Goal: Task Accomplishment & Management: Use online tool/utility

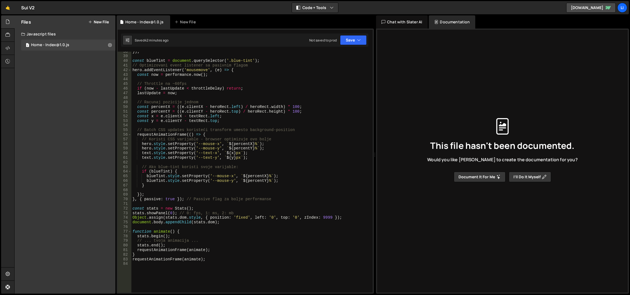
scroll to position [173, 0]
drag, startPoint x: 286, startPoint y: 169, endPoint x: 283, endPoint y: 166, distance: 4.0
click at [283, 166] on div "}) ; const blueTint = document . querySelector ( '.blue-tint' ) ; // Optimizova…" at bounding box center [251, 174] width 240 height 251
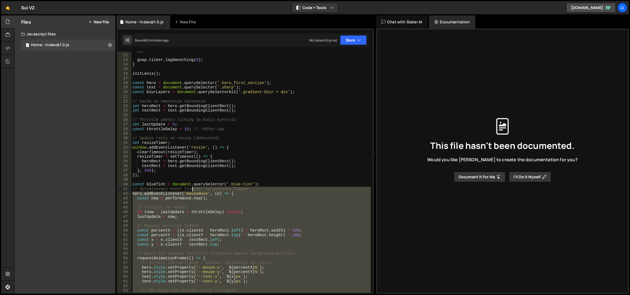
scroll to position [0, 0]
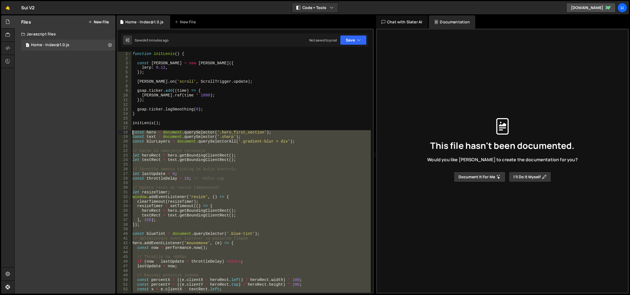
drag, startPoint x: 293, startPoint y: 200, endPoint x: 131, endPoint y: 134, distance: 175.5
click at [131, 134] on div "// Ako blue-tint koristi svoje varijable: 1 2 3 4 5 6 7 8 9 10 11 12 13 14 15 1…" at bounding box center [245, 172] width 255 height 241
paste textarea "}, { passive: true }"
type textarea "}, { passive: true });"
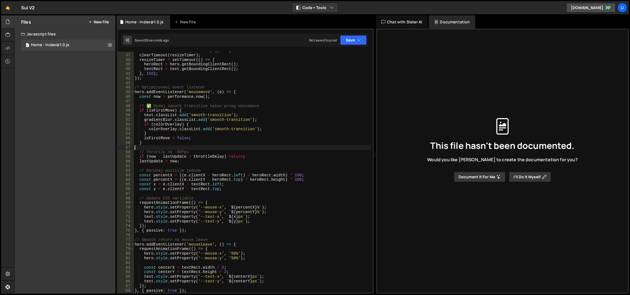
click at [212, 148] on div "window . addEventListener ( 'resize' , ( ) => { clearTimeout ( resizeTimer ) ; …" at bounding box center [253, 173] width 238 height 251
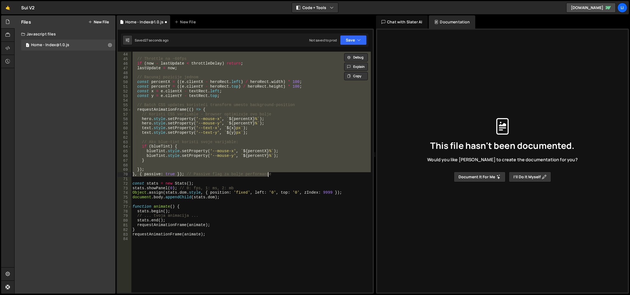
scroll to position [148, 0]
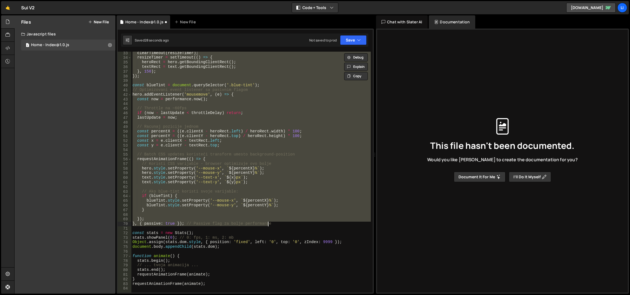
click at [206, 145] on div "clearTimeout ( resizeTimer ) ; resizeTimer = setTimeout (( ) => { heroRect = he…" at bounding box center [250, 172] width 239 height 241
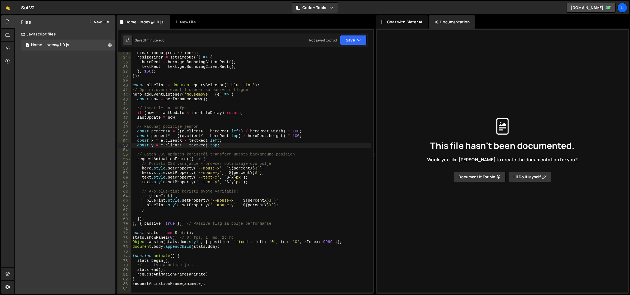
click at [227, 154] on div "clearTimeout ( resizeTimer ) ; resizeTimer = setTimeout (( ) => { heroRect = he…" at bounding box center [251, 176] width 240 height 251
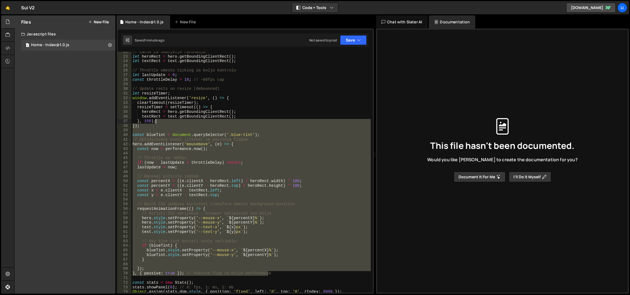
scroll to position [49, 0]
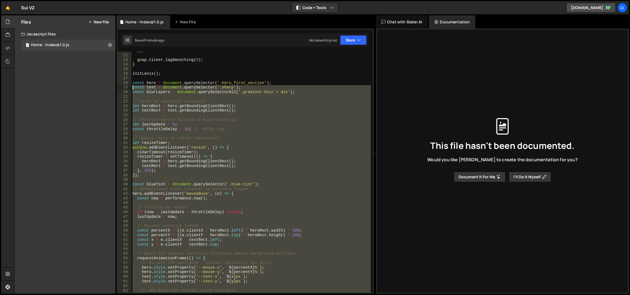
drag, startPoint x: 300, startPoint y: 224, endPoint x: 131, endPoint y: 84, distance: 219.7
click at [131, 84] on div "// Batch CSS updates koristeći transform umesto background-position 11 12 13 14…" at bounding box center [245, 172] width 255 height 241
paste textarea "}, { passive: true }"
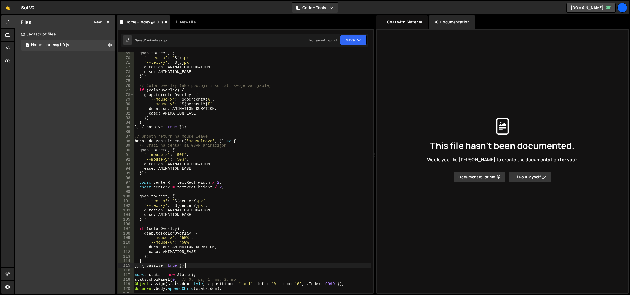
scroll to position [339, 0]
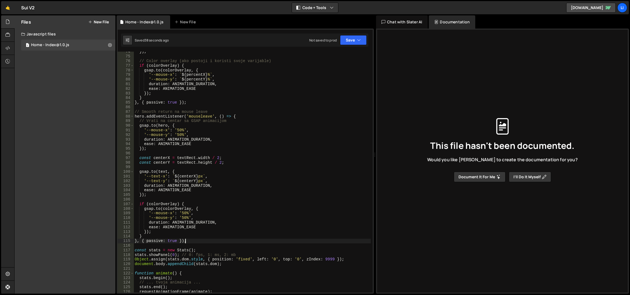
click at [217, 133] on div "}) ; // Color overlay (ako postoji i koristi svoje varijable) if ( colorOverlay…" at bounding box center [253, 174] width 238 height 251
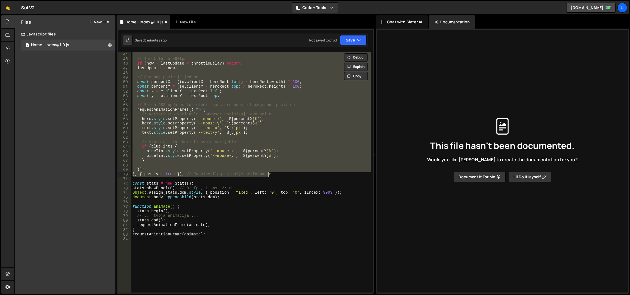
scroll to position [198, 0]
paste textarea "}, { passive: true });"
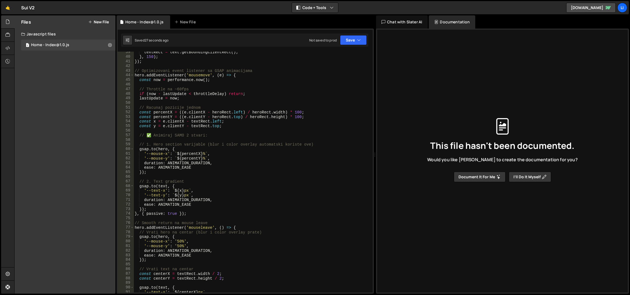
scroll to position [227, 0]
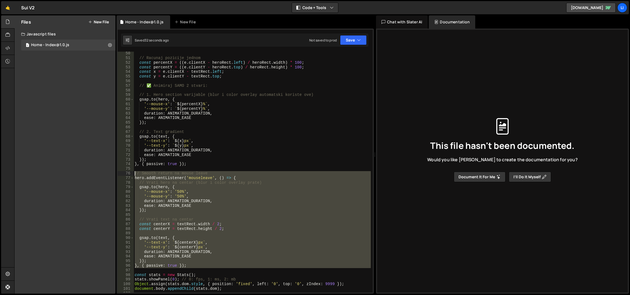
drag, startPoint x: 225, startPoint y: 269, endPoint x: 134, endPoint y: 175, distance: 130.1
click at [134, 175] on div "// Racunaj pozicije jednom const percentX = (( e . clientX - heroRect . left ) …" at bounding box center [253, 176] width 238 height 251
type textarea "// Smooth return na mouse leave hero.addEventListener('mouseleave', () => {"
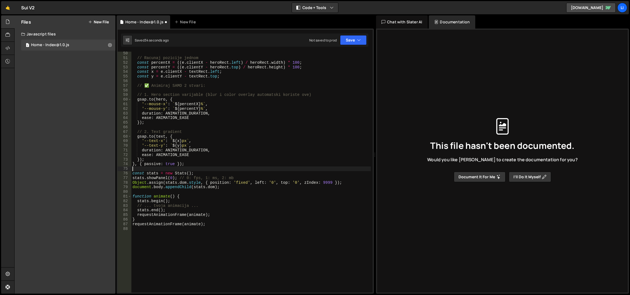
type textarea "}, { passive: true });"
click at [214, 162] on div "// Racunaj pozicije jednom const percentX = (( e . clientX - heroRect . left ) …" at bounding box center [251, 176] width 240 height 251
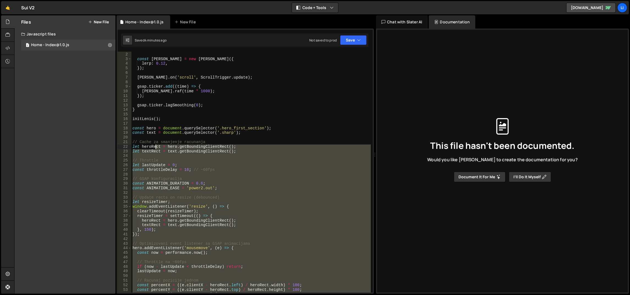
scroll to position [0, 0]
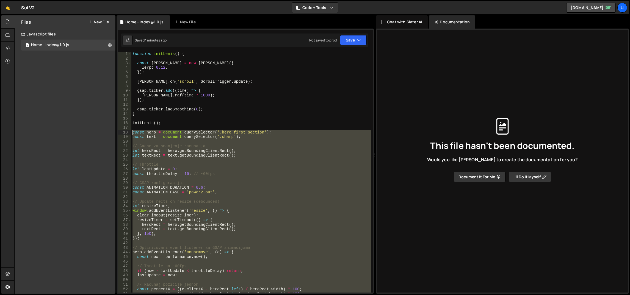
drag, startPoint x: 219, startPoint y: 165, endPoint x: 129, endPoint y: 134, distance: 94.9
click at [129, 134] on div "}); 1 2 3 4 5 6 7 8 9 10 11 12 13 14 15 16 17 18 19 20 21 22 23 24 25 26 27 28 …" at bounding box center [245, 172] width 255 height 241
paste textarea "}, { passive: true }"
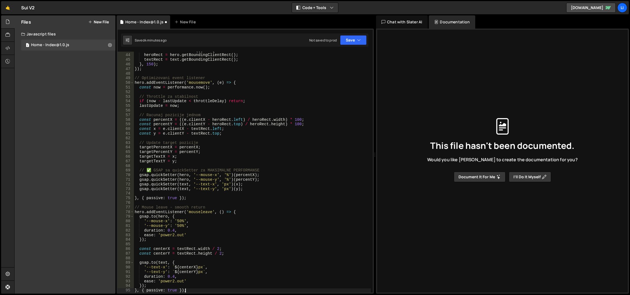
scroll to position [197, 0]
click at [244, 143] on div "resizeTimer = setTimeout (( ) => { heroRect = hero . getBoundingClientRect ( ) …" at bounding box center [253, 173] width 238 height 251
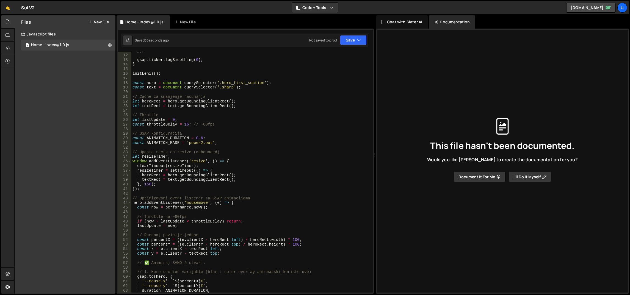
scroll to position [49, 0]
click at [137, 202] on div "}) ; gsap . ticker . lagSmoothing ( 0 ) ; } initLenis ( ) ; const hero = docume…" at bounding box center [251, 173] width 240 height 251
drag, startPoint x: 219, startPoint y: 82, endPoint x: 261, endPoint y: 83, distance: 42.1
click at [261, 83] on div "}) ; gsap . ticker . lagSmoothing ( 0 ) ; } initLenis ( ) ; const hero = docume…" at bounding box center [251, 173] width 240 height 251
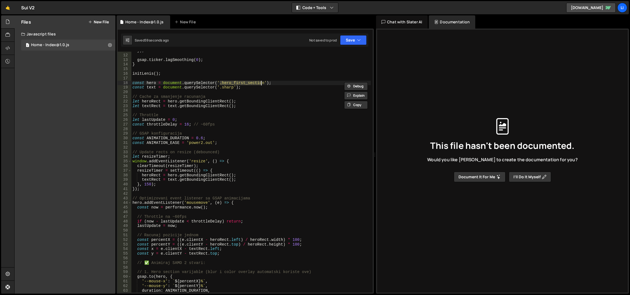
paste textarea "-"
click at [218, 162] on div "}) ; gsap . ticker . lagSmoothing ( 0 ) ; } initLenis ( ) ; const hero = docume…" at bounding box center [251, 173] width 240 height 251
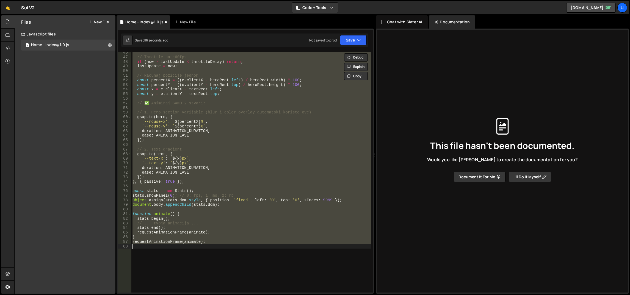
scroll to position [184, 0]
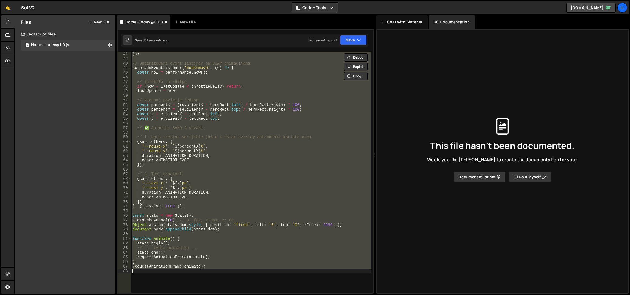
click at [178, 194] on div "} , 150 ) ; }) ; // Optimizovani event listener sa GSAP animacijama hero . addE…" at bounding box center [250, 172] width 239 height 241
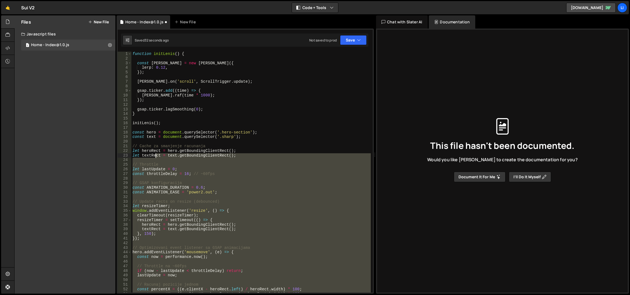
scroll to position [0, 0]
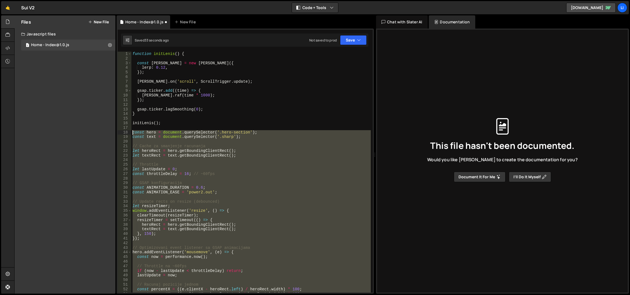
drag, startPoint x: 202, startPoint y: 204, endPoint x: 131, endPoint y: 133, distance: 100.5
click at [131, 133] on div "function initLenis ( ) { const [PERSON_NAME] = new [PERSON_NAME] ({ lerp : 0.12…" at bounding box center [251, 177] width 240 height 251
paste textarea "}, { passive: true }"
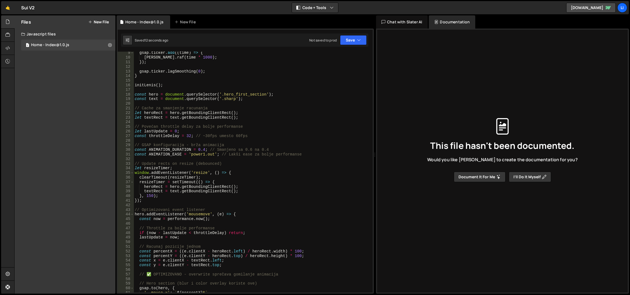
scroll to position [38, 0]
drag, startPoint x: 222, startPoint y: 93, endPoint x: 265, endPoint y: 95, distance: 42.6
click at [265, 95] on div "gsap . ticker . add (( time ) => { [PERSON_NAME] . raf ( time * 1000 ) ; }) ; g…" at bounding box center [253, 176] width 238 height 251
paste textarea "-section"
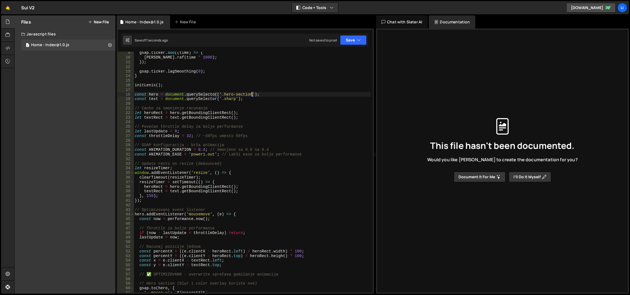
click at [210, 108] on div "gsap . ticker . add (( time ) => { [PERSON_NAME] . raf ( time * 1000 ) ; }) ; g…" at bounding box center [253, 176] width 238 height 251
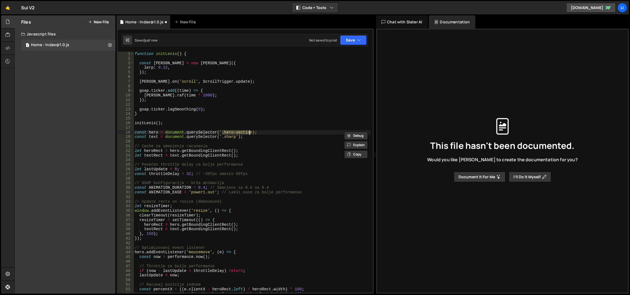
scroll to position [0, 0]
click at [224, 133] on div "function initLenis ( ) { const [PERSON_NAME] = new [PERSON_NAME] ({ lerp : 0.12…" at bounding box center [253, 177] width 238 height 251
drag, startPoint x: 222, startPoint y: 133, endPoint x: 263, endPoint y: 131, distance: 41.3
click at [263, 131] on div "function initLenis ( ) { const [PERSON_NAME] = new [PERSON_NAME] ({ lerp : 0.12…" at bounding box center [253, 177] width 238 height 251
paste textarea "mouseevent"
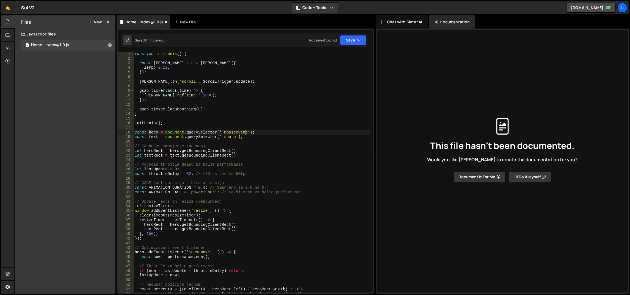
click at [241, 100] on div "function initLenis ( ) { const [PERSON_NAME] = new [PERSON_NAME] ({ lerp : 0.12…" at bounding box center [253, 177] width 238 height 251
type textarea "});"
click at [199, 119] on div "function initLenis ( ) { const [PERSON_NAME] = new [PERSON_NAME] ({ lerp : 0.12…" at bounding box center [253, 177] width 238 height 251
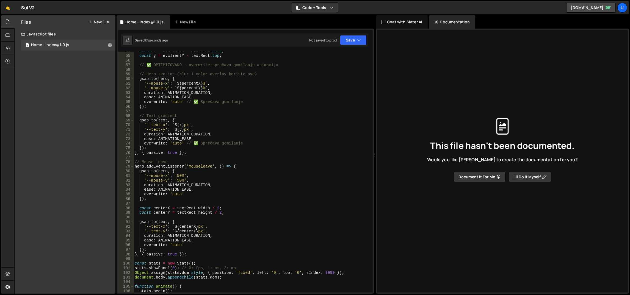
scroll to position [247, 0]
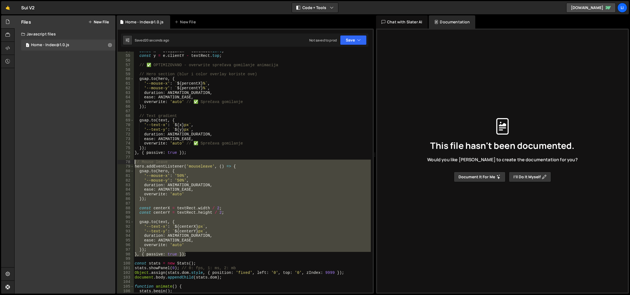
drag, startPoint x: 194, startPoint y: 255, endPoint x: 133, endPoint y: 160, distance: 113.3
click at [133, 160] on div "const hero = document.querySelector('.hero_first_section'); 54 55 56 57 58 59 6…" at bounding box center [245, 172] width 255 height 241
type textarea "// Mouse leave hero.addEventListener('mouseleave', () => {"
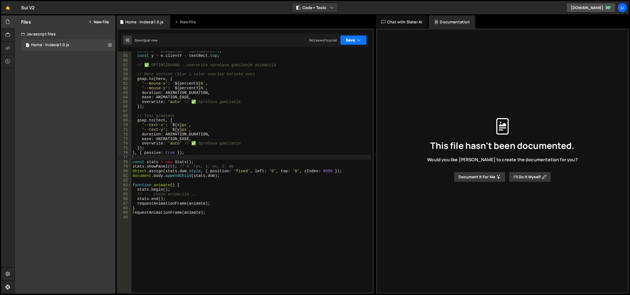
click at [354, 43] on button "Save" at bounding box center [353, 40] width 27 height 10
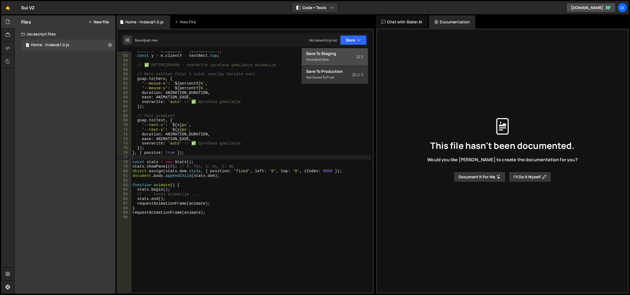
click at [342, 60] on div "Saved just now" at bounding box center [334, 59] width 57 height 7
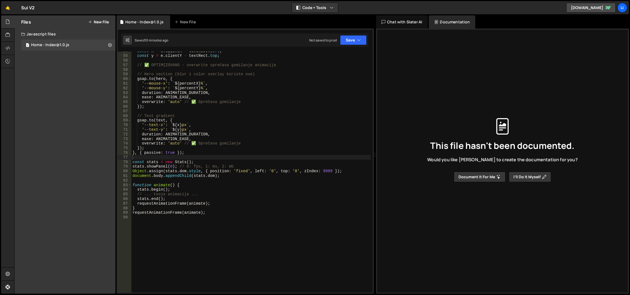
scroll to position [0, 0]
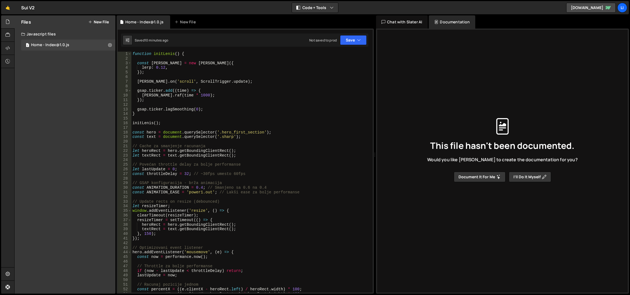
click at [208, 118] on div "function initLenis ( ) { const [PERSON_NAME] = new [PERSON_NAME] ({ lerp : 0.12…" at bounding box center [251, 177] width 240 height 251
click at [223, 109] on div "function initLenis ( ) { const [PERSON_NAME] = new [PERSON_NAME] ({ lerp : 0.12…" at bounding box center [251, 177] width 240 height 251
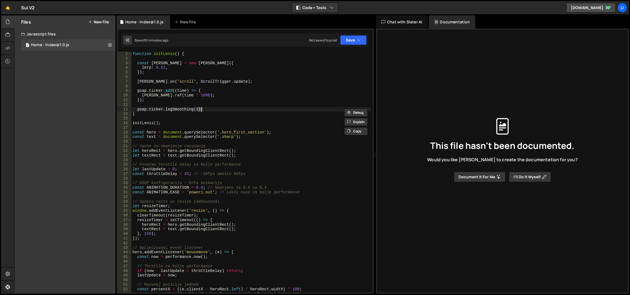
click at [223, 109] on div "function initLenis ( ) { const [PERSON_NAME] = new [PERSON_NAME] ({ lerp : 0.12…" at bounding box center [251, 177] width 240 height 251
click at [222, 116] on div "function initLenis ( ) { const [PERSON_NAME] = new [PERSON_NAME] ({ lerp : 0.12…" at bounding box center [251, 177] width 240 height 251
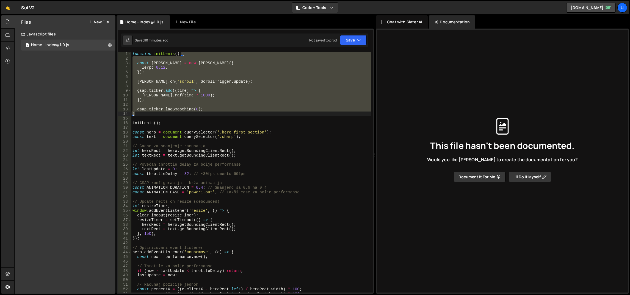
click at [222, 116] on div "function initLenis ( ) { const [PERSON_NAME] = new [PERSON_NAME] ({ lerp : 0.12…" at bounding box center [251, 177] width 240 height 251
click at [222, 109] on div "function initLenis ( ) { const [PERSON_NAME] = new [PERSON_NAME] ({ lerp : 0.12…" at bounding box center [250, 172] width 239 height 241
click at [222, 109] on div "function initLenis ( ) { const [PERSON_NAME] = new [PERSON_NAME] ({ lerp : 0.12…" at bounding box center [251, 177] width 240 height 251
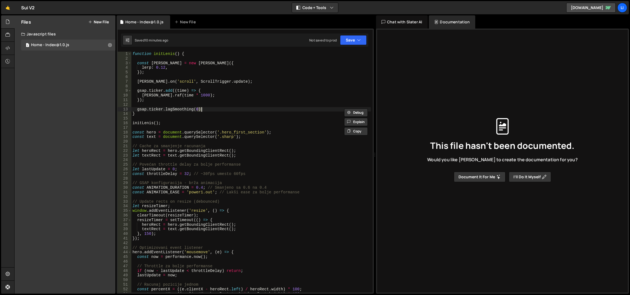
click at [222, 109] on div "function initLenis ( ) { const [PERSON_NAME] = new [PERSON_NAME] ({ lerp : 0.12…" at bounding box center [251, 177] width 240 height 251
click at [222, 113] on div "function initLenis ( ) { const [PERSON_NAME] = new [PERSON_NAME] ({ lerp : 0.12…" at bounding box center [251, 177] width 240 height 251
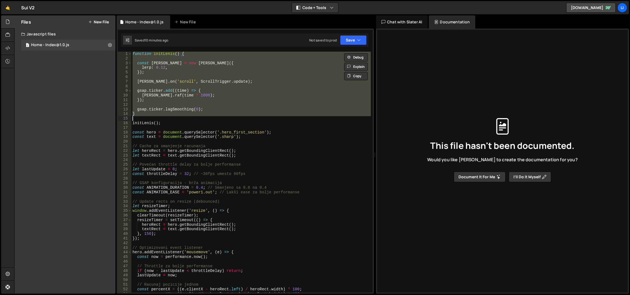
click at [222, 113] on div "function initLenis ( ) { const [PERSON_NAME] = new [PERSON_NAME] ({ lerp : 0.12…" at bounding box center [251, 177] width 240 height 251
click at [222, 113] on div "function initLenis ( ) { const [PERSON_NAME] = new [PERSON_NAME] ({ lerp : 0.12…" at bounding box center [250, 172] width 239 height 241
click at [222, 113] on div "function initLenis ( ) { const [PERSON_NAME] = new [PERSON_NAME] ({ lerp : 0.12…" at bounding box center [251, 177] width 240 height 251
click at [222, 113] on div "function initLenis ( ) { const [PERSON_NAME] = new [PERSON_NAME] ({ lerp : 0.12…" at bounding box center [250, 172] width 239 height 241
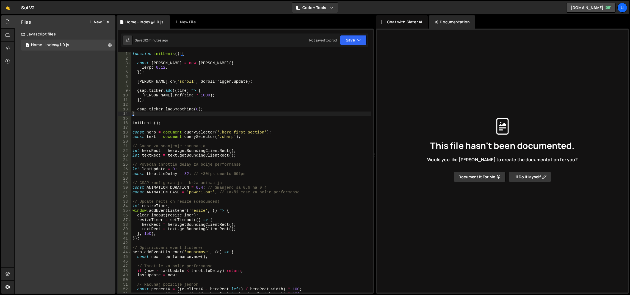
click at [148, 64] on div "function initLenis ( ) { const [PERSON_NAME] = new [PERSON_NAME] ({ lerp : 0.12…" at bounding box center [251, 177] width 240 height 251
click at [167, 95] on div "function initLenis ( ) { const [PERSON_NAME] = new [PERSON_NAME] ({ lerp : 0.12…" at bounding box center [251, 177] width 240 height 251
click at [142, 123] on div "function initLenis ( ) { const [PERSON_NAME] = new [PERSON_NAME] ({ lerp : 0.12…" at bounding box center [251, 177] width 240 height 251
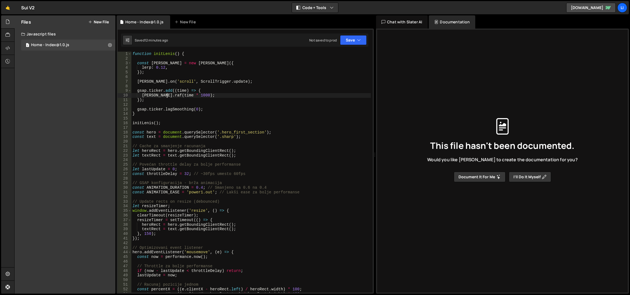
type textarea "initLenis();"
click at [142, 123] on div "function initLenis ( ) { const [PERSON_NAME] = new [PERSON_NAME] ({ lerp : 0.12…" at bounding box center [251, 177] width 240 height 251
click at [155, 118] on div "function initLenis ( ) { const [PERSON_NAME] = new [PERSON_NAME] ({ lerp : 0.12…" at bounding box center [251, 177] width 240 height 251
click at [144, 62] on div "function initLenis ( ) { const [PERSON_NAME] = new [PERSON_NAME] ({ lerp : 0.12…" at bounding box center [251, 177] width 240 height 251
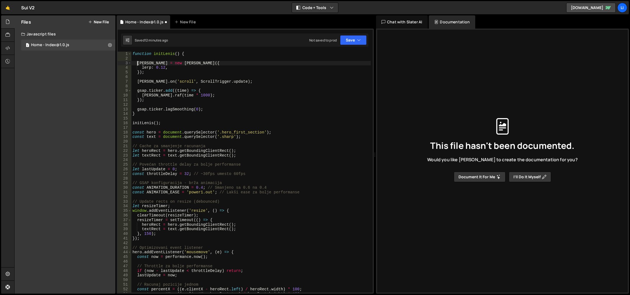
click at [133, 53] on div "function initLenis ( ) { [PERSON_NAME] = new [PERSON_NAME] ({ lerp : 0.12 , }) …" at bounding box center [251, 177] width 240 height 251
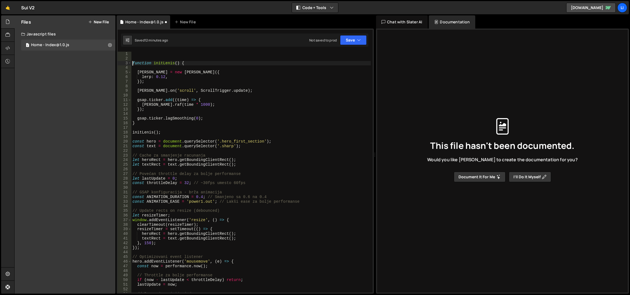
type textarea "function initLenis() {"
paste textarea "const"
type textarea "let = [PERSON_NAME];"
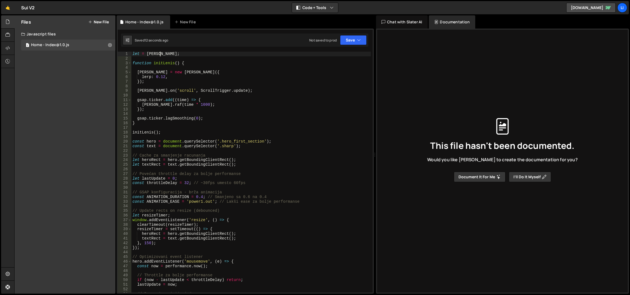
click at [235, 113] on div "let = [PERSON_NAME] ; function initLenis ( ) { [PERSON_NAME] = new [PERSON_NAME…" at bounding box center [251, 177] width 240 height 251
click at [237, 108] on div "let = [PERSON_NAME] ; function initLenis ( ) { [PERSON_NAME] = new [PERSON_NAME…" at bounding box center [251, 177] width 240 height 251
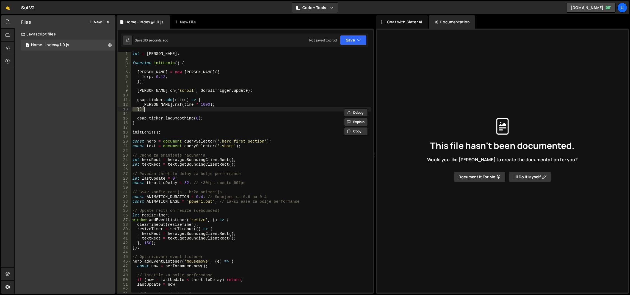
type textarea "});"
click at [240, 113] on div "let = [PERSON_NAME] ; function initLenis ( ) { [PERSON_NAME] = new [PERSON_NAME…" at bounding box center [250, 172] width 239 height 241
click at [181, 128] on div "let = [PERSON_NAME] ; function initLenis ( ) { [PERSON_NAME] = new [PERSON_NAME…" at bounding box center [251, 177] width 240 height 251
click at [188, 134] on div "let = [PERSON_NAME] ; function initLenis ( ) { [PERSON_NAME] = new [PERSON_NAME…" at bounding box center [251, 177] width 240 height 251
type textarea "initLenis();"
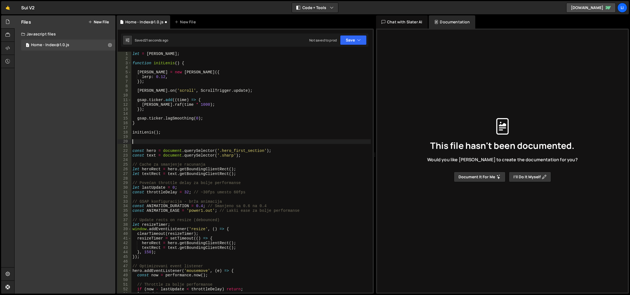
paste textarea "}"
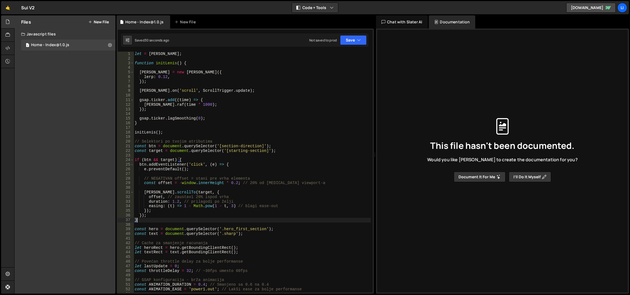
click at [166, 218] on div "let = [PERSON_NAME] ; function initLenis ( ) { [PERSON_NAME] = new [PERSON_NAME…" at bounding box center [253, 177] width 238 height 251
click at [154, 151] on div "let = [PERSON_NAME] ; function initLenis ( ) { [PERSON_NAME] = new [PERSON_NAME…" at bounding box center [253, 177] width 238 height 251
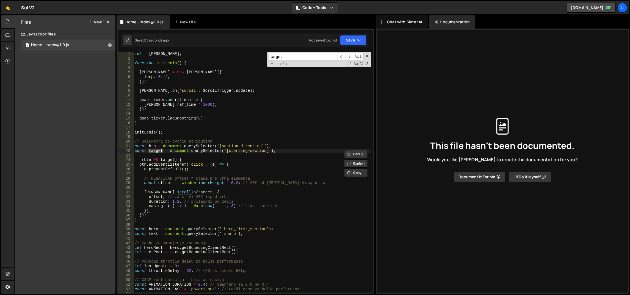
type textarea "const btn = document.querySelector('[section-direction]');"
click at [151, 145] on div "let = [PERSON_NAME] ; function initLenis ( ) { [PERSON_NAME] = new [PERSON_NAME…" at bounding box center [253, 177] width 238 height 251
type input "btn"
click at [367, 56] on span at bounding box center [367, 56] width 4 height 4
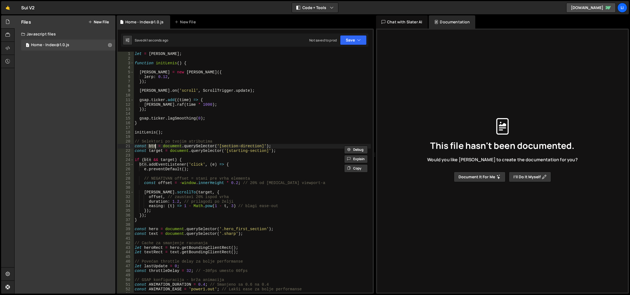
click at [207, 137] on div "let = [PERSON_NAME] ; function initLenis ( ) { [PERSON_NAME] = new [PERSON_NAME…" at bounding box center [253, 177] width 238 height 251
click at [147, 55] on div "let = [PERSON_NAME] ; function initLenis ( ) { [PERSON_NAME] = new [PERSON_NAME…" at bounding box center [253, 177] width 238 height 251
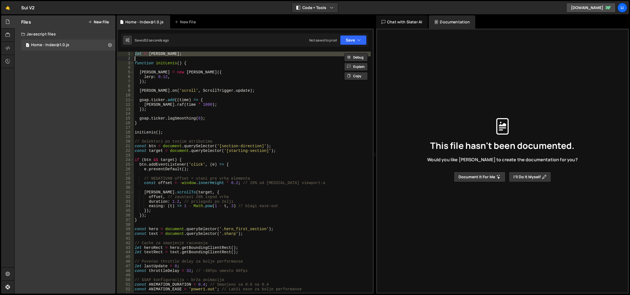
click at [147, 76] on div "let = [PERSON_NAME] ; function initLenis ( ) { [PERSON_NAME] = new [PERSON_NAME…" at bounding box center [253, 177] width 238 height 251
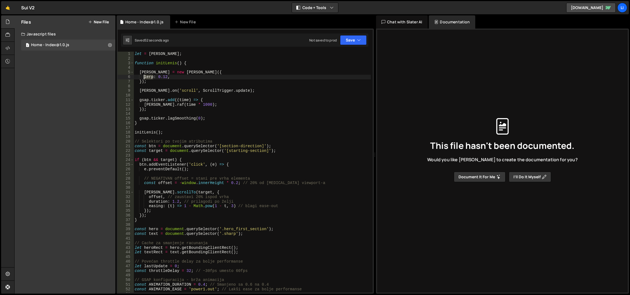
click at [147, 76] on div "let = [PERSON_NAME] ; function initLenis ( ) { [PERSON_NAME] = new [PERSON_NAME…" at bounding box center [253, 177] width 238 height 251
click at [145, 74] on div "let = [PERSON_NAME] ; function initLenis ( ) { [PERSON_NAME] = new [PERSON_NAME…" at bounding box center [253, 177] width 238 height 251
type textarea "lenis = new Lenis({"
click at [145, 74] on div "let = [PERSON_NAME] ; function initLenis ( ) { [PERSON_NAME] = new [PERSON_NAME…" at bounding box center [253, 177] width 238 height 251
click at [168, 68] on div "let = [PERSON_NAME] ; function initLenis ( ) { [PERSON_NAME] = new [PERSON_NAME…" at bounding box center [253, 177] width 238 height 251
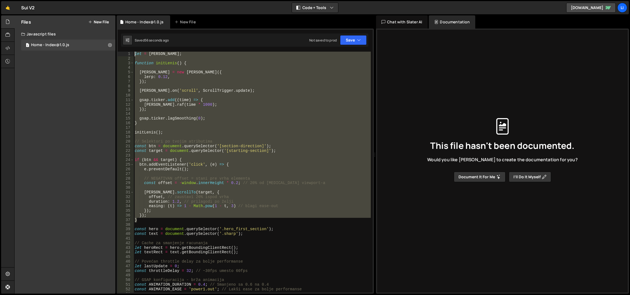
drag, startPoint x: 159, startPoint y: 219, endPoint x: 131, endPoint y: 52, distance: 169.1
click at [131, 52] on div "1 2 3 4 5 6 7 8 9 10 11 12 13 14 15 16 17 18 19 20 21 22 23 24 25 26 27 28 29 3…" at bounding box center [245, 172] width 255 height 241
click at [150, 52] on div "let = [PERSON_NAME] ; function initLenis ( ) { [PERSON_NAME] = new [PERSON_NAME…" at bounding box center [252, 172] width 237 height 241
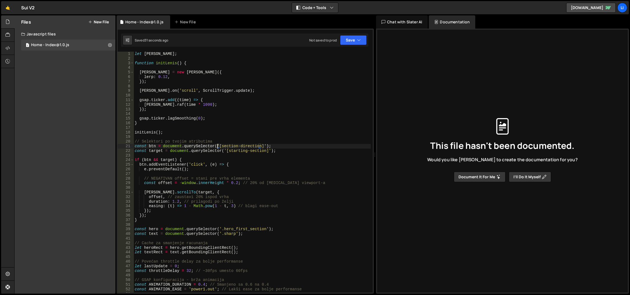
click at [218, 146] on div "let [PERSON_NAME] ; function initLenis ( ) { [PERSON_NAME] = new [PERSON_NAME] …" at bounding box center [253, 177] width 238 height 251
click at [225, 145] on div "let [PERSON_NAME] ; function initLenis ( ) { [PERSON_NAME] = new [PERSON_NAME] …" at bounding box center [253, 177] width 238 height 251
drag, startPoint x: 220, startPoint y: 145, endPoint x: 240, endPoint y: 147, distance: 19.6
click at [240, 147] on div "let [PERSON_NAME] ; function initLenis ( ) { [PERSON_NAME] = new [PERSON_NAME] …" at bounding box center [253, 177] width 238 height 251
click at [240, 147] on div "let [PERSON_NAME] ; function initLenis ( ) { [PERSON_NAME] = new [PERSON_NAME] …" at bounding box center [252, 172] width 237 height 241
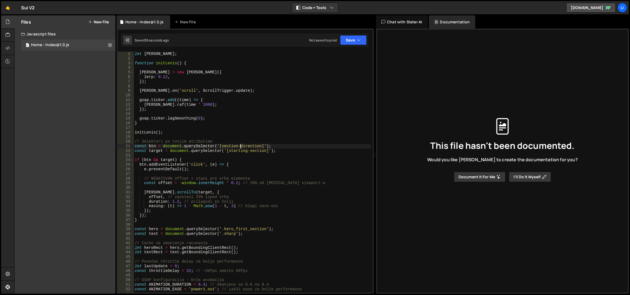
click at [158, 150] on div "let [PERSON_NAME] ; function initLenis ( ) { [PERSON_NAME] = new [PERSON_NAME] …" at bounding box center [253, 177] width 238 height 251
click at [154, 146] on div "let [PERSON_NAME] ; function initLenis ( ) { [PERSON_NAME] = new [PERSON_NAME] …" at bounding box center [253, 177] width 238 height 251
drag, startPoint x: 220, startPoint y: 144, endPoint x: 260, endPoint y: 145, distance: 39.6
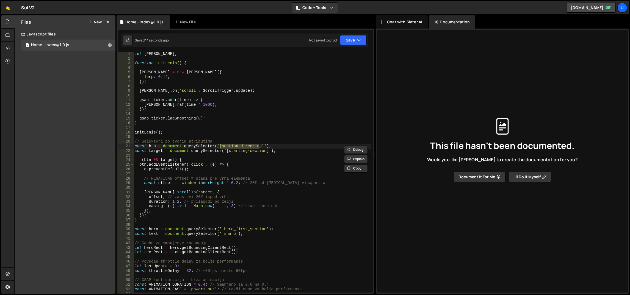
click at [260, 145] on div "let [PERSON_NAME] ; function initLenis ( ) { [PERSON_NAME] = new [PERSON_NAME] …" at bounding box center [253, 177] width 238 height 251
click at [246, 159] on div "let [PERSON_NAME] ; function initLenis ( ) { [PERSON_NAME] = new [PERSON_NAME] …" at bounding box center [253, 177] width 238 height 251
drag, startPoint x: 171, startPoint y: 201, endPoint x: 178, endPoint y: 202, distance: 7.2
click at [178, 202] on div "let [PERSON_NAME] ; function initLenis ( ) { [PERSON_NAME] = new [PERSON_NAME] …" at bounding box center [253, 177] width 238 height 251
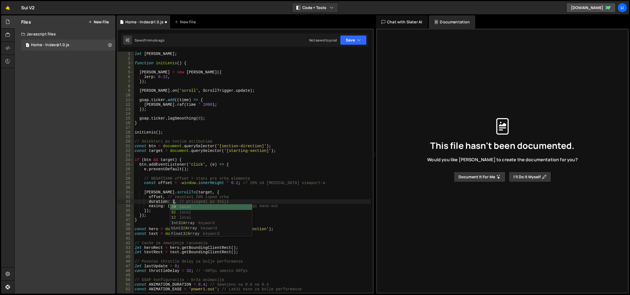
click at [206, 151] on div "let [PERSON_NAME] ; function initLenis ( ) { [PERSON_NAME] = new [PERSON_NAME] …" at bounding box center [253, 177] width 238 height 251
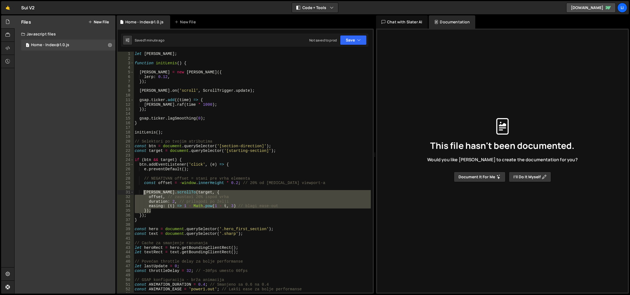
drag, startPoint x: 159, startPoint y: 212, endPoint x: 143, endPoint y: 193, distance: 25.0
click at [143, 193] on div "let [PERSON_NAME] ; function initLenis ( ) { [PERSON_NAME] = new [PERSON_NAME] …" at bounding box center [253, 177] width 238 height 251
paste textarea "});"
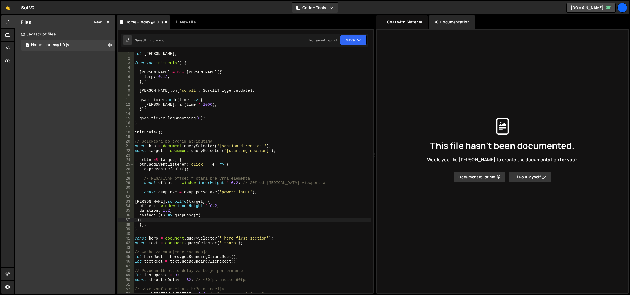
click at [189, 167] on div "let [PERSON_NAME] ; function initLenis ( ) { [PERSON_NAME] = new [PERSON_NAME] …" at bounding box center [253, 177] width 238 height 251
click at [189, 133] on div "let [PERSON_NAME] ; function initLenis ( ) { [PERSON_NAME] = new [PERSON_NAME] …" at bounding box center [253, 177] width 238 height 251
drag, startPoint x: 171, startPoint y: 211, endPoint x: 178, endPoint y: 211, distance: 6.6
click at [178, 211] on div "let [PERSON_NAME] ; function initLenis ( ) { [PERSON_NAME] = new [PERSON_NAME] …" at bounding box center [253, 177] width 238 height 251
type textarea "duration: 2,"
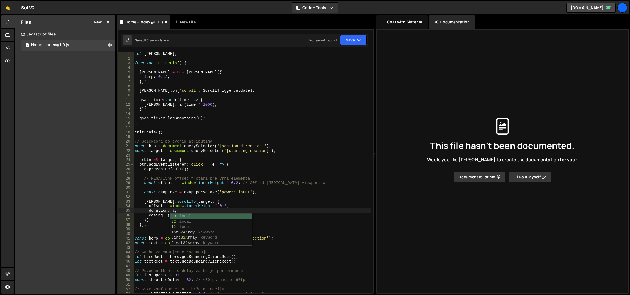
scroll to position [0, 2]
click at [195, 128] on div "let [PERSON_NAME] ; function initLenis ( ) { [PERSON_NAME] = new [PERSON_NAME] …" at bounding box center [253, 177] width 238 height 251
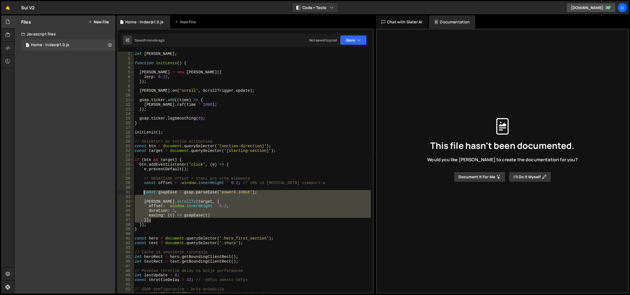
drag, startPoint x: 161, startPoint y: 221, endPoint x: 143, endPoint y: 192, distance: 34.8
click at [143, 192] on div "let [PERSON_NAME] ; function initLenis ( ) { [PERSON_NAME] = new [PERSON_NAME] …" at bounding box center [253, 177] width 238 height 251
paste textarea "});"
drag, startPoint x: 154, startPoint y: 221, endPoint x: 144, endPoint y: 194, distance: 29.0
click at [144, 194] on div "let [PERSON_NAME] ; function initLenis ( ) { [PERSON_NAME] = new [PERSON_NAME] …" at bounding box center [253, 177] width 238 height 251
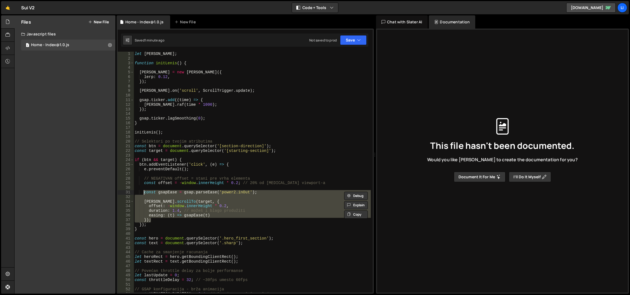
paste textarea "});"
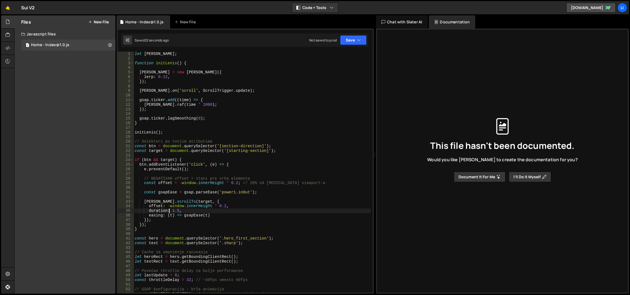
drag, startPoint x: 169, startPoint y: 210, endPoint x: 172, endPoint y: 210, distance: 3.3
click at [172, 210] on div "let [PERSON_NAME] ; function initLenis ( ) { [PERSON_NAME] = new [PERSON_NAME] …" at bounding box center [253, 177] width 238 height 251
click at [173, 210] on div "let [PERSON_NAME] ; function initLenis ( ) { [PERSON_NAME] = new [PERSON_NAME] …" at bounding box center [253, 177] width 238 height 251
drag, startPoint x: 172, startPoint y: 210, endPoint x: 178, endPoint y: 210, distance: 6.6
click at [178, 210] on div "let [PERSON_NAME] ; function initLenis ( ) { [PERSON_NAME] = new [PERSON_NAME] …" at bounding box center [253, 177] width 238 height 251
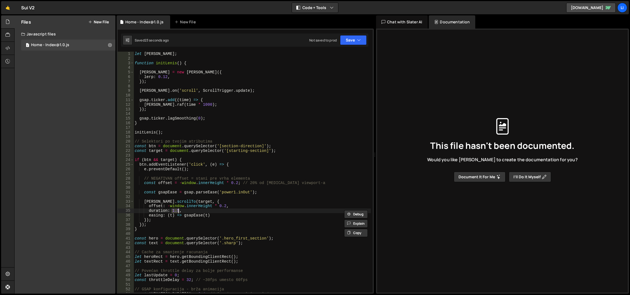
scroll to position [0, 2]
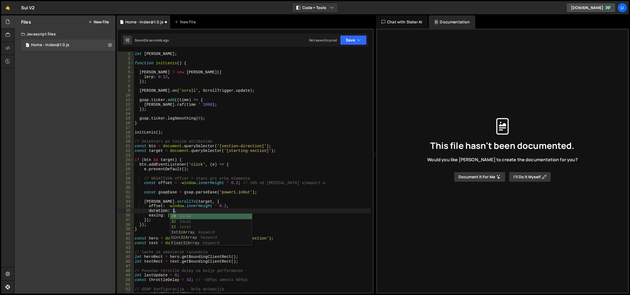
click at [190, 144] on div "let [PERSON_NAME] ; function initLenis ( ) { [PERSON_NAME] = new [PERSON_NAME] …" at bounding box center [253, 177] width 238 height 251
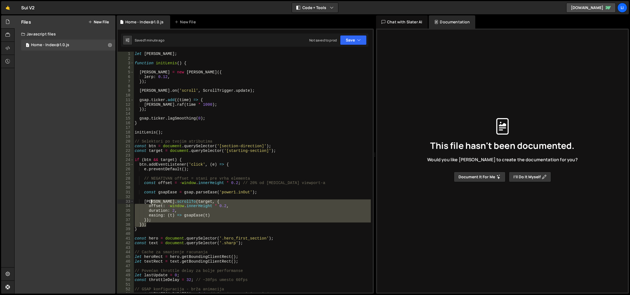
drag, startPoint x: 160, startPoint y: 222, endPoint x: 147, endPoint y: 197, distance: 28.5
click at [147, 197] on div "let [PERSON_NAME] ; function initLenis ( ) { [PERSON_NAME] = new [PERSON_NAME] …" at bounding box center [253, 177] width 238 height 251
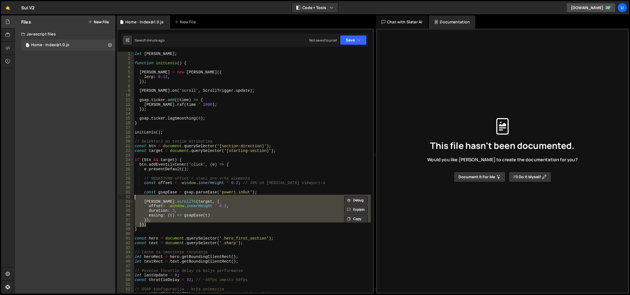
click at [154, 210] on div "let [PERSON_NAME] ; function initLenis ( ) { [PERSON_NAME] = new [PERSON_NAME] …" at bounding box center [252, 172] width 237 height 241
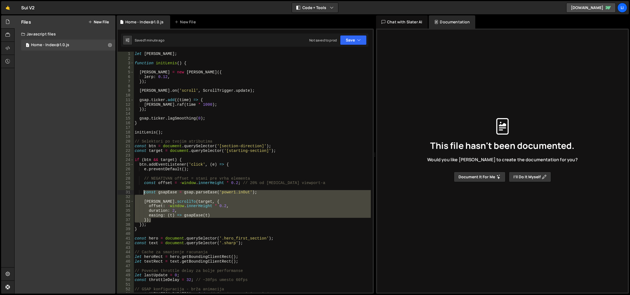
drag, startPoint x: 157, startPoint y: 220, endPoint x: 144, endPoint y: 194, distance: 29.0
click at [144, 194] on div "let [PERSON_NAME] ; function initLenis ( ) { [PERSON_NAME] = new [PERSON_NAME] …" at bounding box center [253, 177] width 238 height 251
paste textarea "});"
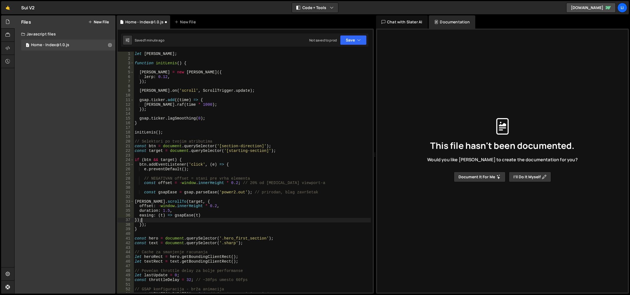
scroll to position [0, 0]
click at [201, 194] on div "let [PERSON_NAME] ; function initLenis ( ) { [PERSON_NAME] = new [PERSON_NAME] …" at bounding box center [253, 177] width 238 height 251
click at [172, 192] on div "let [PERSON_NAME] ; function initLenis ( ) { [PERSON_NAME] = new [PERSON_NAME] …" at bounding box center [253, 177] width 238 height 251
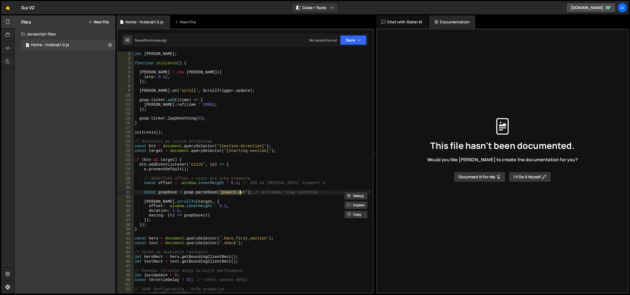
drag, startPoint x: 219, startPoint y: 192, endPoint x: 242, endPoint y: 191, distance: 23.1
click at [242, 191] on div "let [PERSON_NAME] ; function initLenis ( ) { [PERSON_NAME] = new [PERSON_NAME] …" at bounding box center [253, 177] width 238 height 251
paste textarea "ease: "power2.out","
click at [241, 151] on div "let [PERSON_NAME] ; function initLenis ( ) { [PERSON_NAME] = new [PERSON_NAME] …" at bounding box center [253, 177] width 238 height 251
drag, startPoint x: 220, startPoint y: 192, endPoint x: 242, endPoint y: 192, distance: 22.0
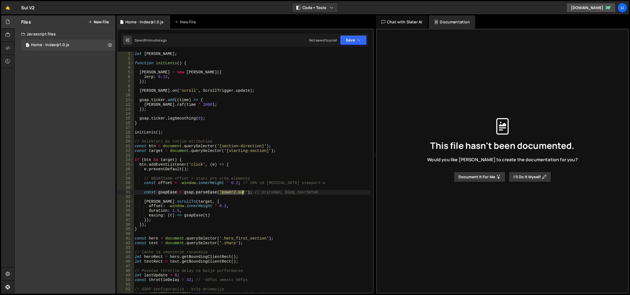
click at [242, 192] on div "let [PERSON_NAME] ; function initLenis ( ) { [PERSON_NAME] = new [PERSON_NAME] …" at bounding box center [253, 177] width 238 height 251
paste textarea "inO"
drag, startPoint x: 220, startPoint y: 192, endPoint x: 247, endPoint y: 192, distance: 27.2
click at [247, 192] on div "let [PERSON_NAME] ; function initLenis ( ) { [PERSON_NAME] = new [PERSON_NAME] …" at bounding box center [253, 177] width 238 height 251
paste textarea "3.o"
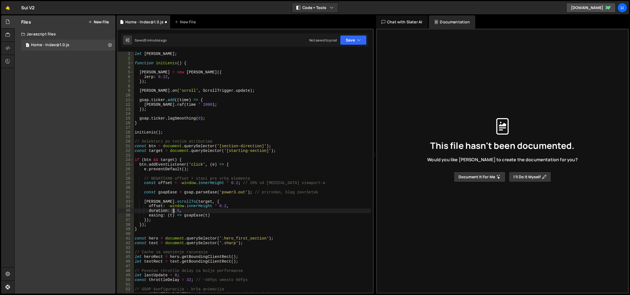
drag, startPoint x: 172, startPoint y: 212, endPoint x: 175, endPoint y: 212, distance: 3.6
click at [175, 212] on div "let [PERSON_NAME] ; function initLenis ( ) { [PERSON_NAME] = new [PERSON_NAME] …" at bounding box center [253, 177] width 238 height 251
type textarea "duration: 2.5,"
